Goal: Navigation & Orientation: Find specific page/section

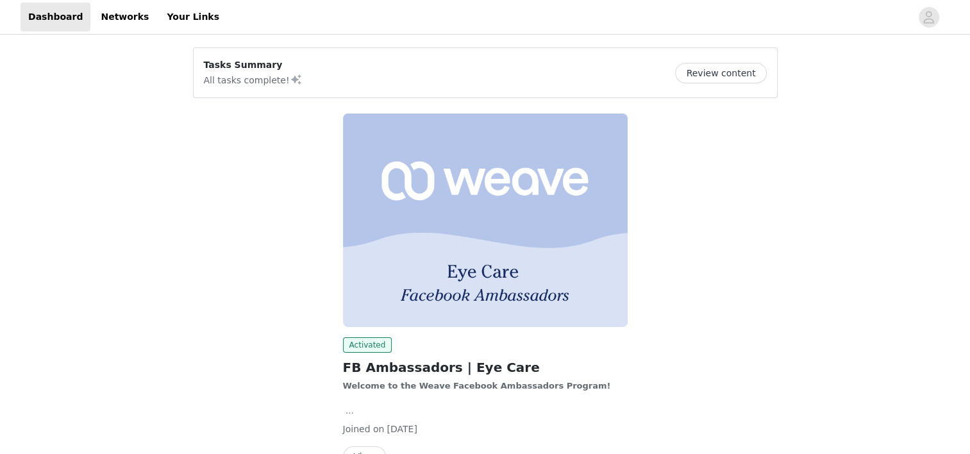
click at [447, 298] on img at bounding box center [485, 221] width 285 height 214
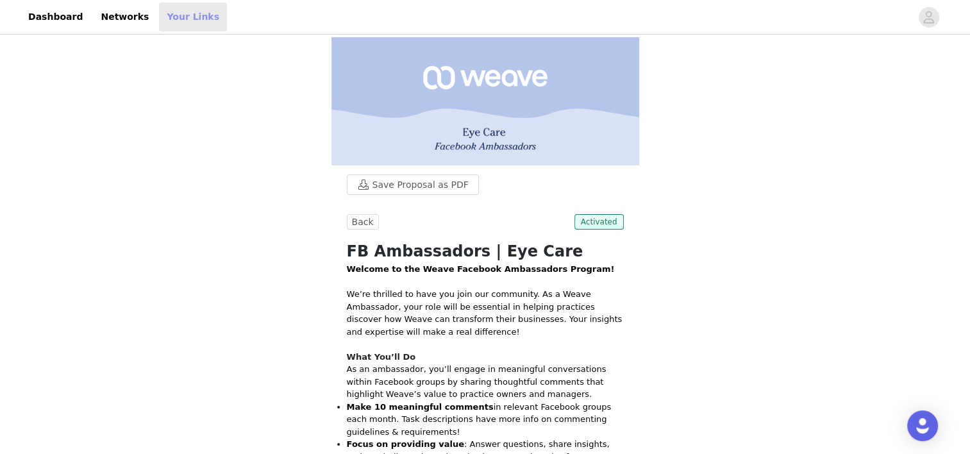
click at [159, 17] on link "Your Links" at bounding box center [193, 17] width 68 height 29
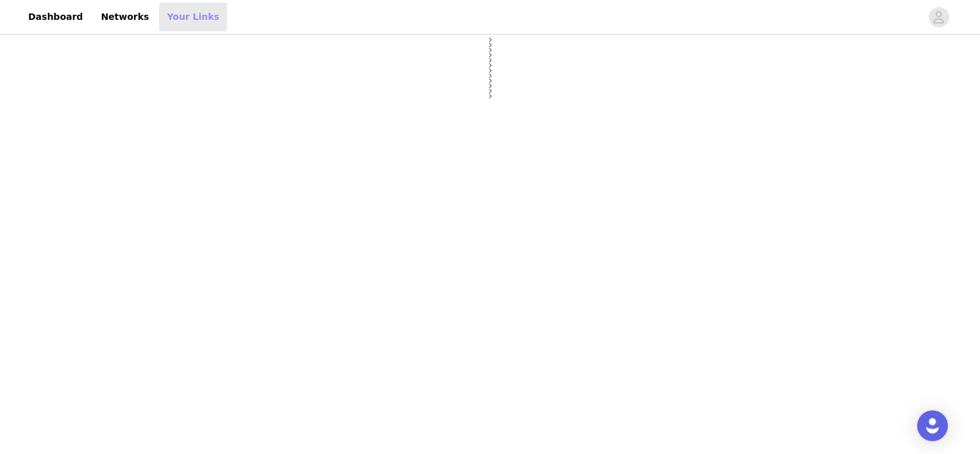
select select "12"
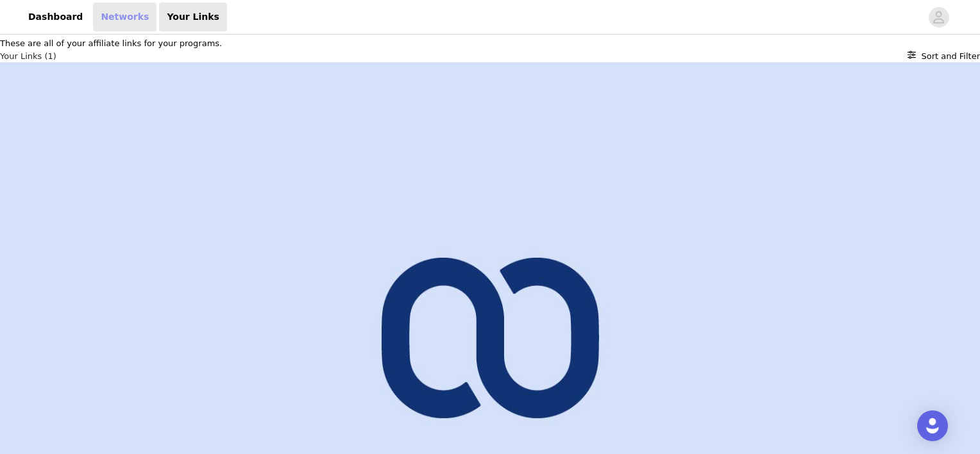
click at [104, 21] on link "Networks" at bounding box center [124, 17] width 63 height 29
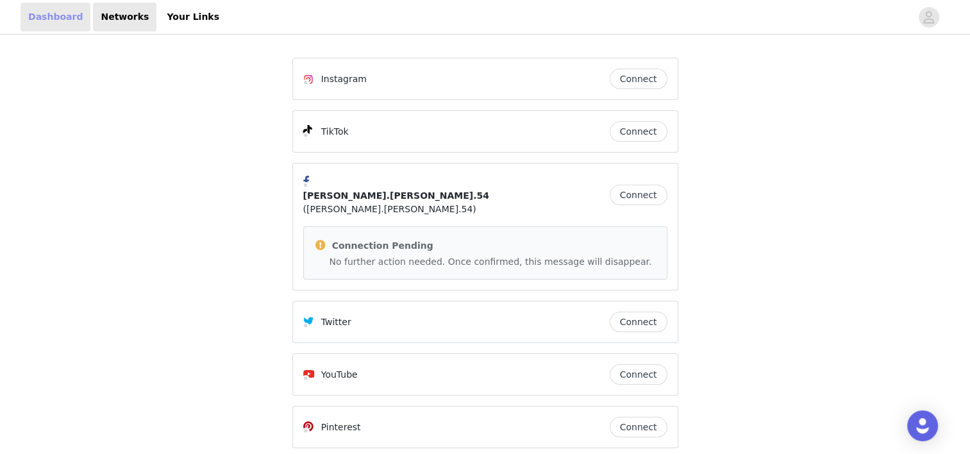
click at [45, 17] on link "Dashboard" at bounding box center [56, 17] width 70 height 29
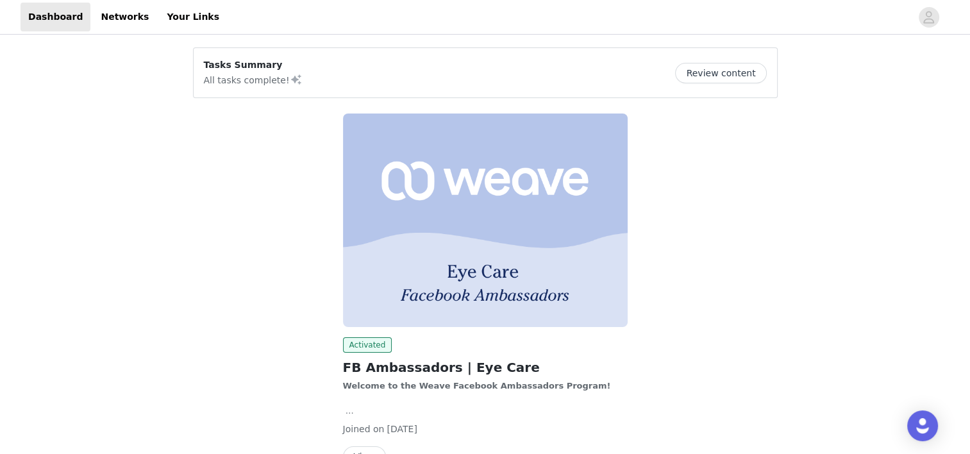
click at [446, 273] on img at bounding box center [485, 221] width 285 height 214
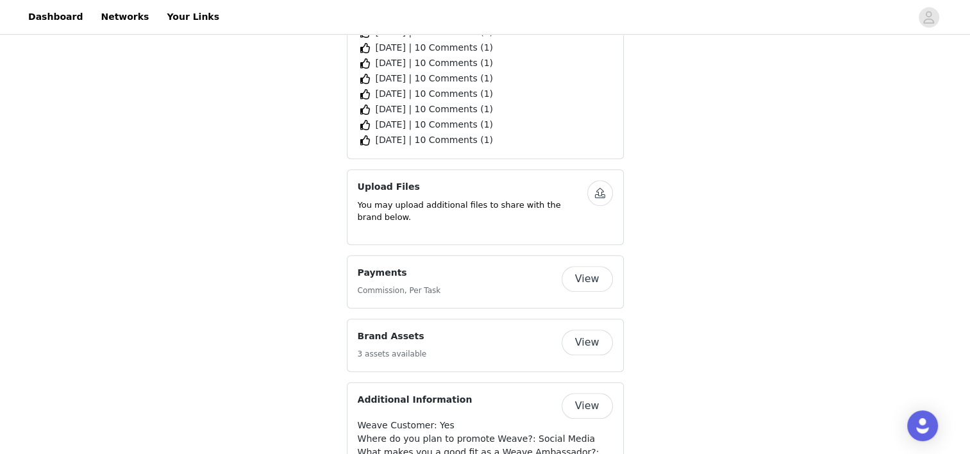
scroll to position [849, 0]
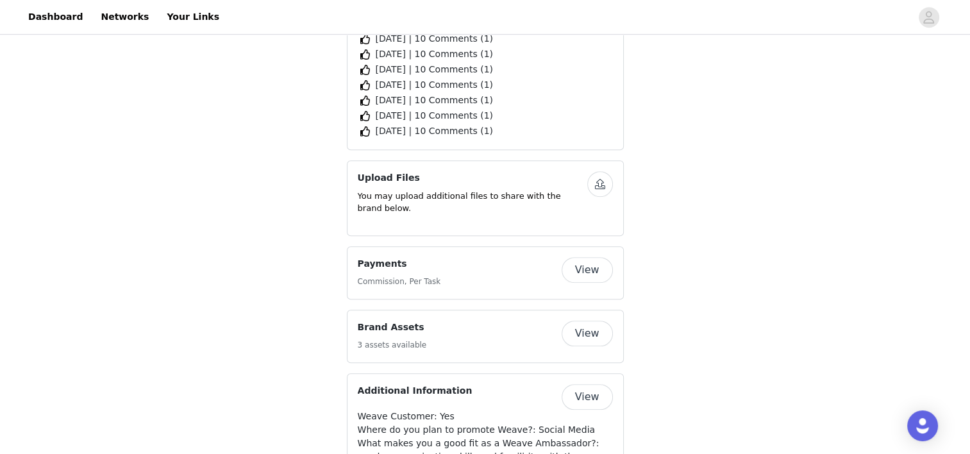
click at [590, 257] on button "View" at bounding box center [587, 270] width 51 height 26
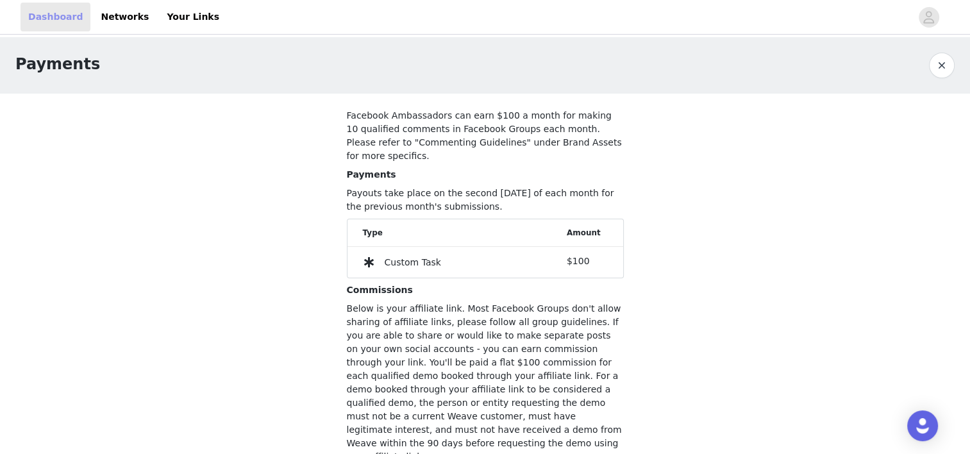
click at [47, 6] on link "Dashboard" at bounding box center [56, 17] width 70 height 29
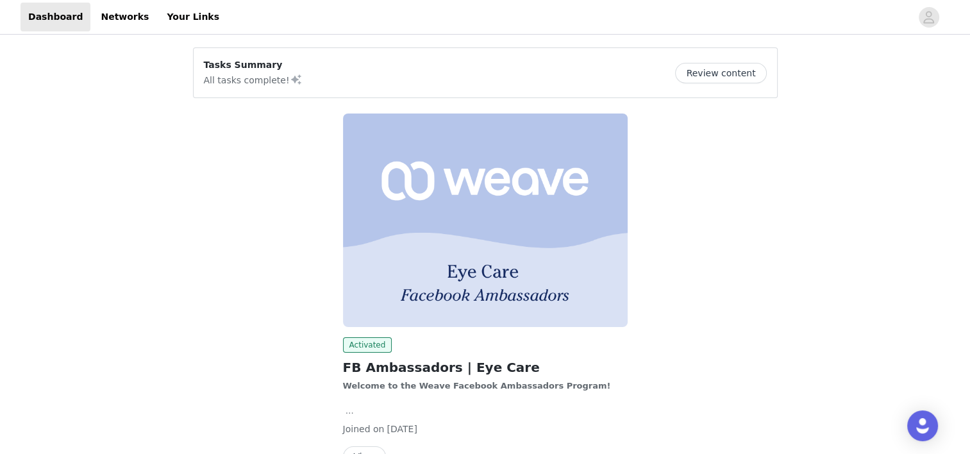
click at [514, 274] on img at bounding box center [485, 221] width 285 height 214
